Goal: Navigation & Orientation: Find specific page/section

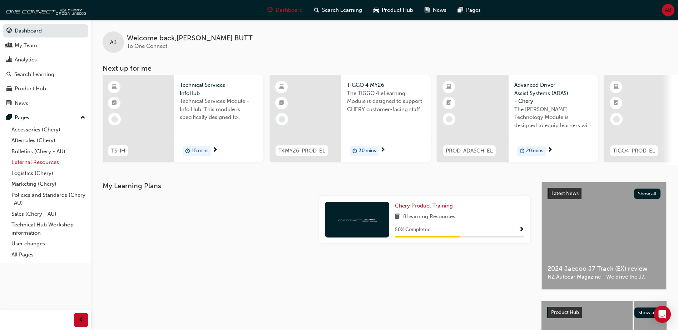
click at [38, 162] on link "External Resources" at bounding box center [49, 162] width 80 height 11
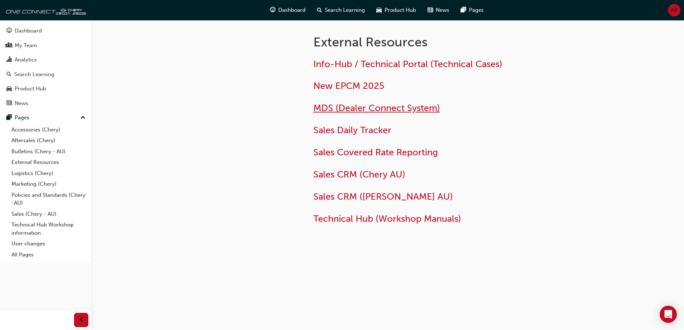
click at [357, 105] on span "MDS (Dealer Connect System)" at bounding box center [376, 108] width 127 height 11
click at [363, 86] on span "New EPCM 2025" at bounding box center [348, 85] width 71 height 11
